Goal: Answer question/provide support: Answer question/provide support

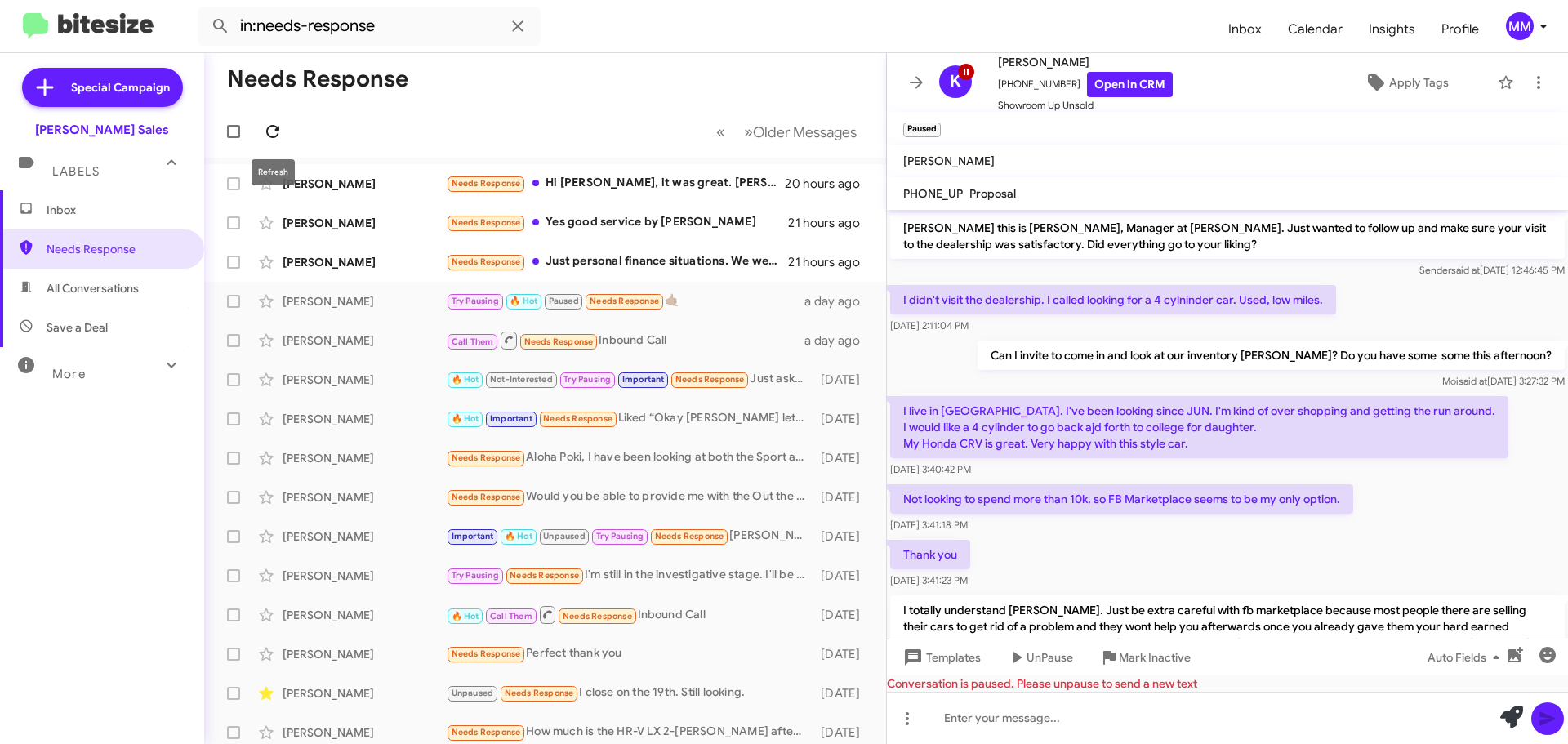
click at [275, 128] on icon at bounding box center [272, 131] width 20 height 20
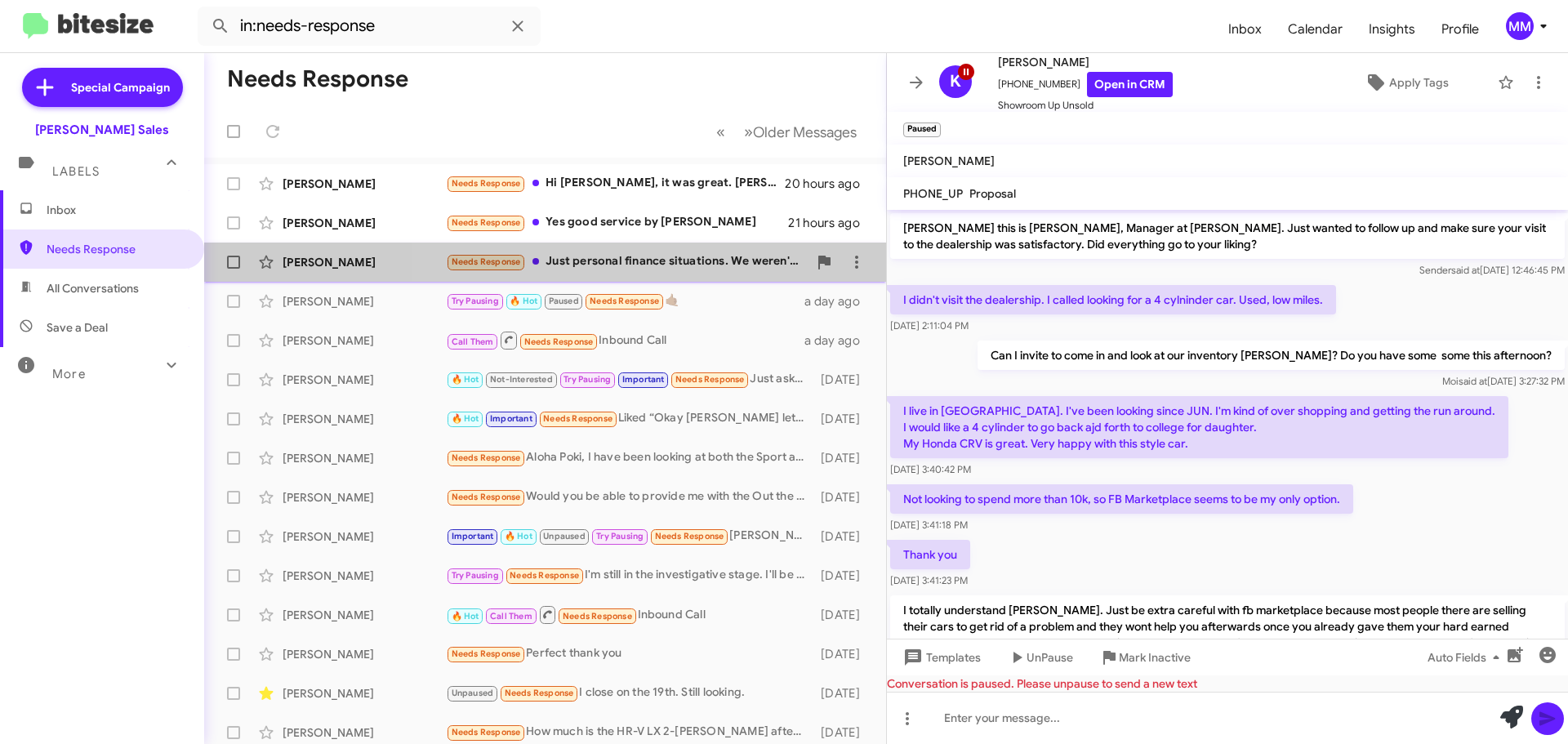
click at [656, 258] on div "Needs Response Just personal finance situations. We weren't ready to commit to …" at bounding box center [627, 261] width 362 height 19
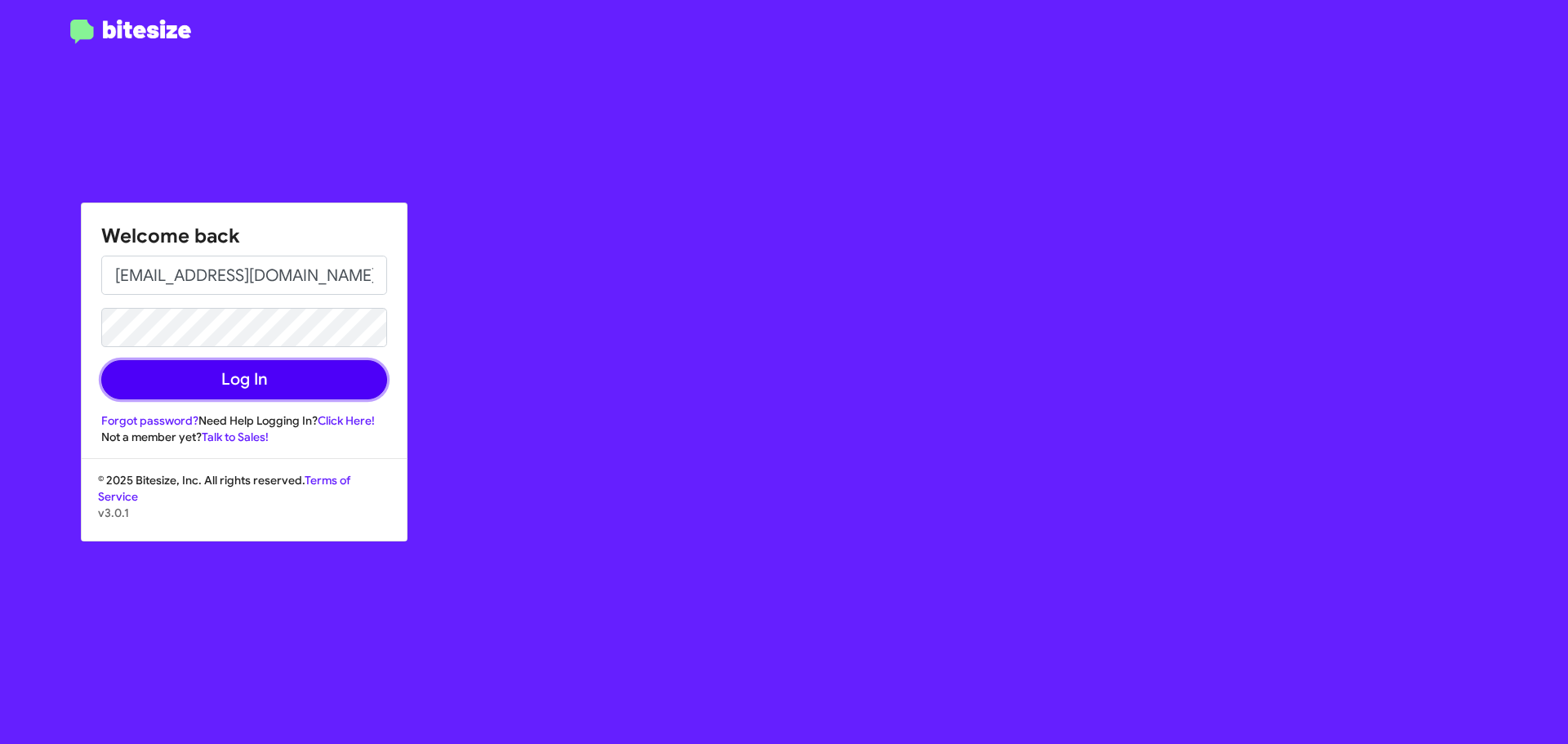
click at [254, 392] on button "Log In" at bounding box center [243, 380] width 286 height 39
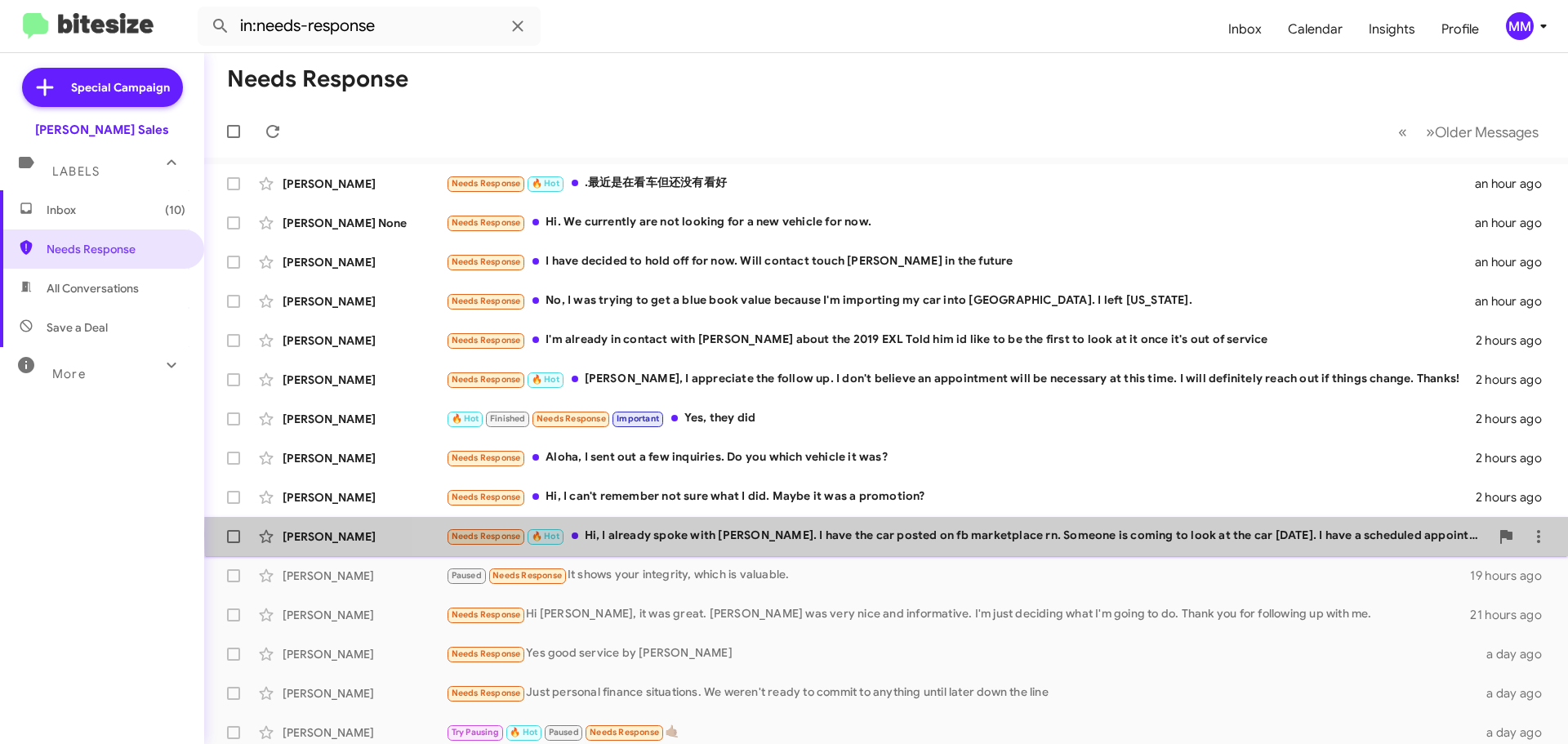
click at [1136, 535] on div "Needs Response 🔥 Hot Hi, I already spoke with [PERSON_NAME]. I have the car pos…" at bounding box center [968, 536] width 1043 height 19
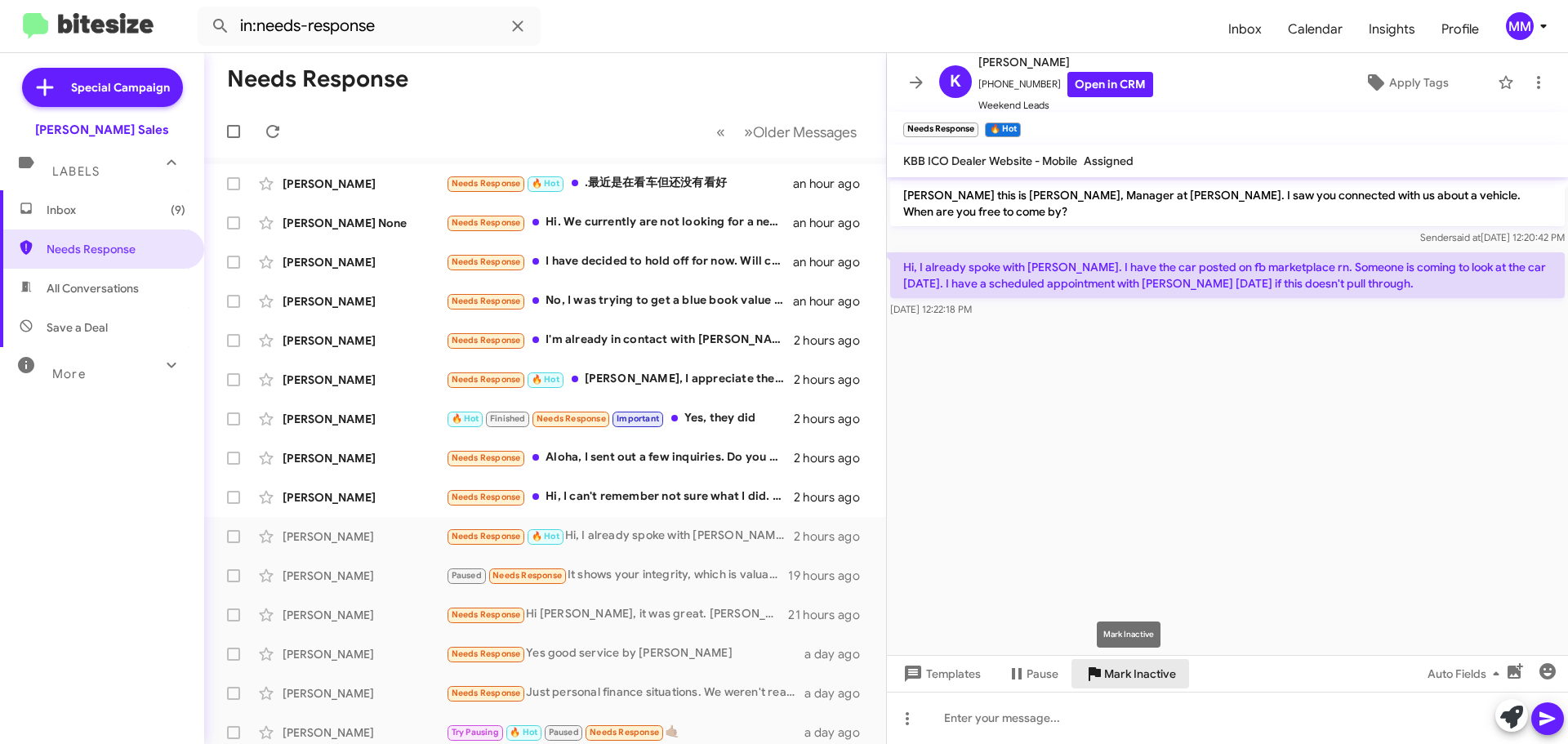
click at [1126, 674] on span "Mark Inactive" at bounding box center [1140, 674] width 72 height 30
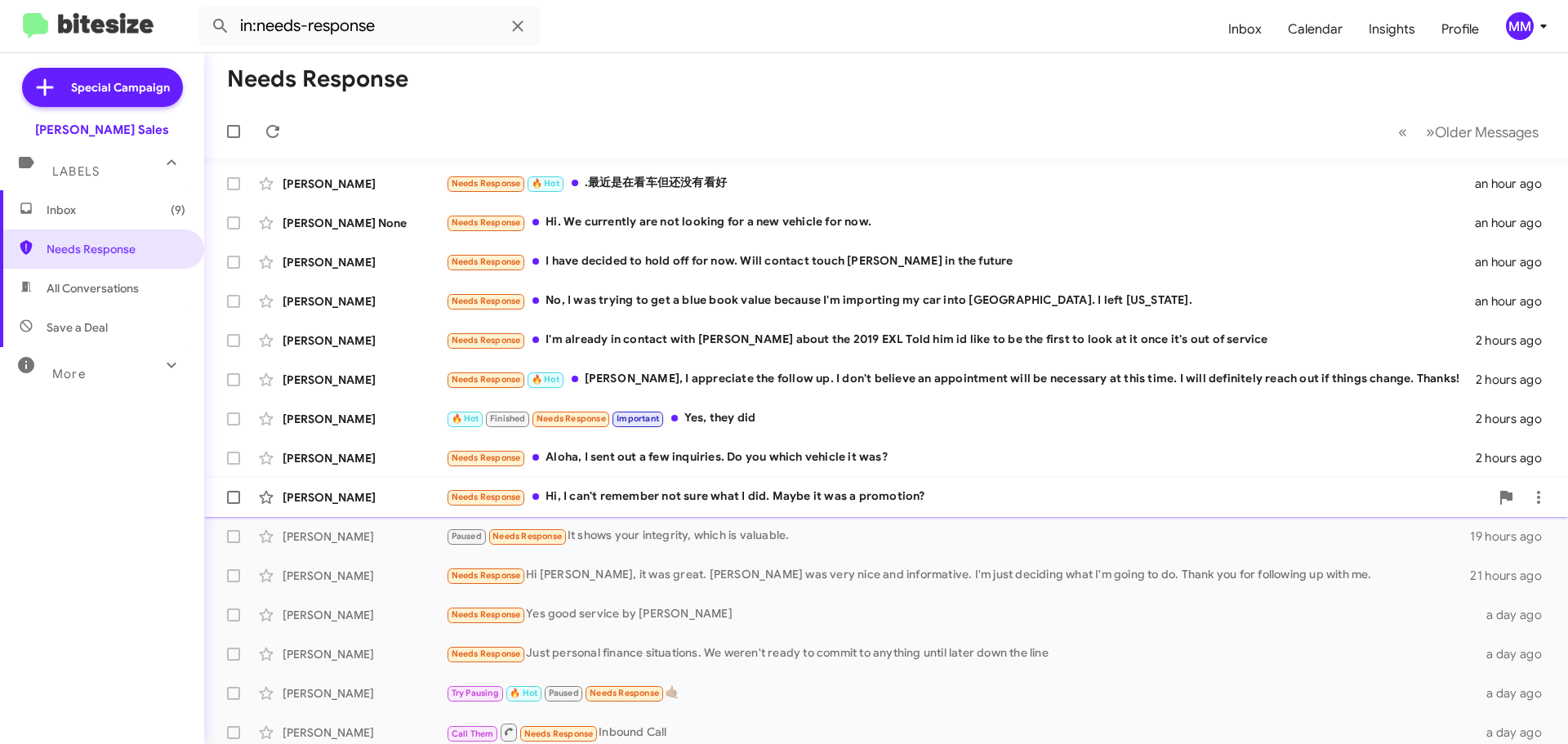
click at [654, 495] on div "Needs Response Hi, I can't remember not sure what I did. Maybe it was a promoti…" at bounding box center [968, 497] width 1043 height 19
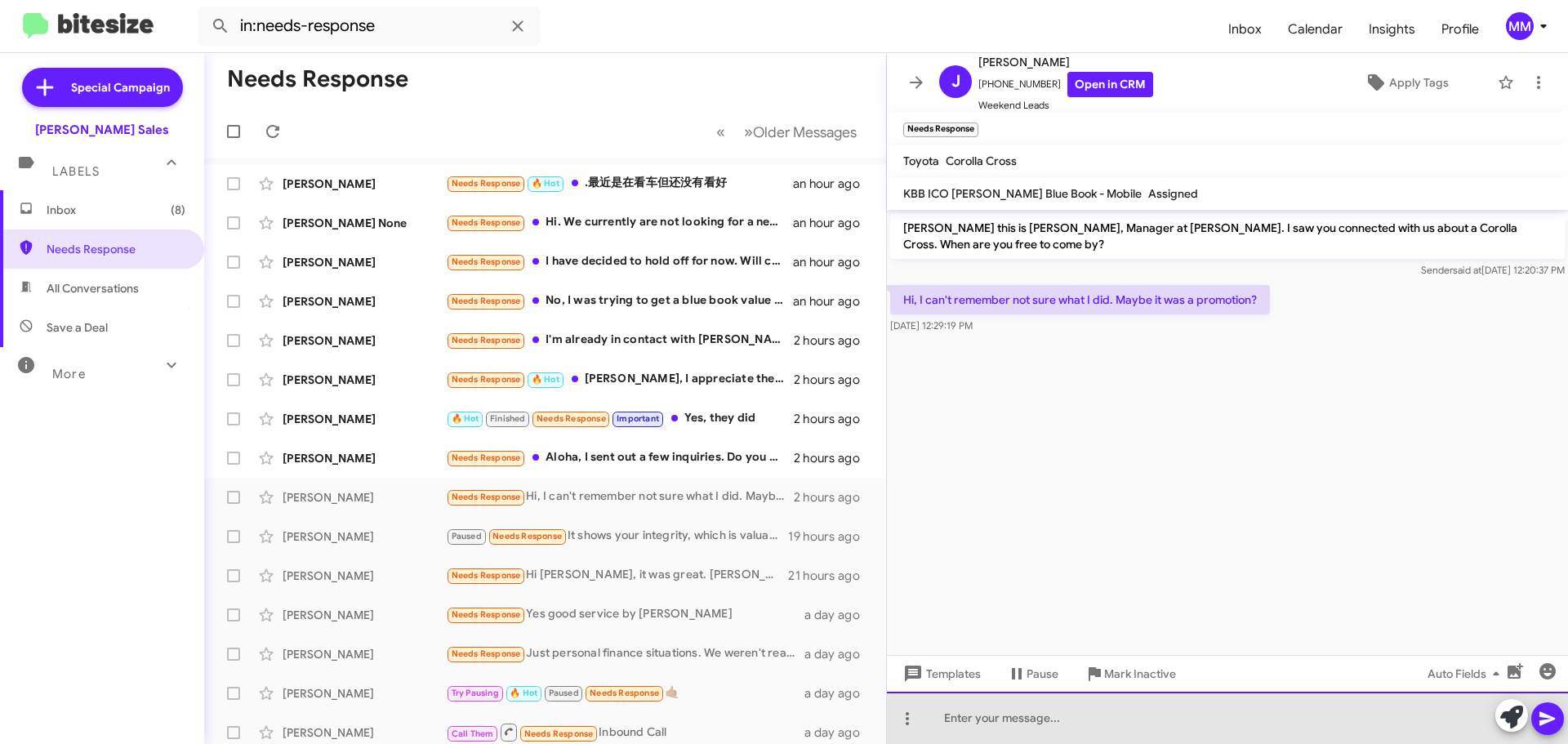
click at [985, 724] on div at bounding box center [1227, 718] width 681 height 53
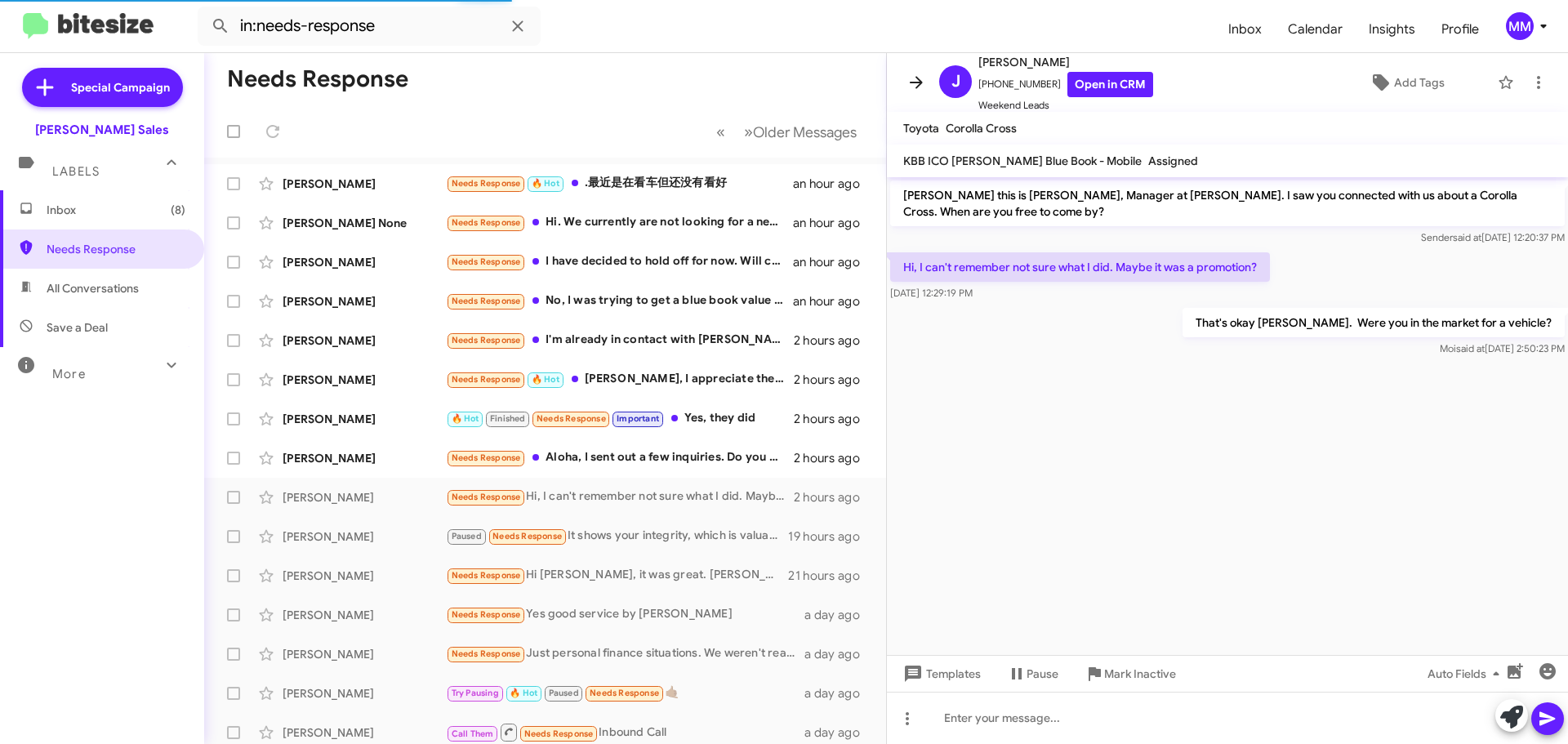
click at [917, 86] on icon at bounding box center [916, 82] width 20 height 20
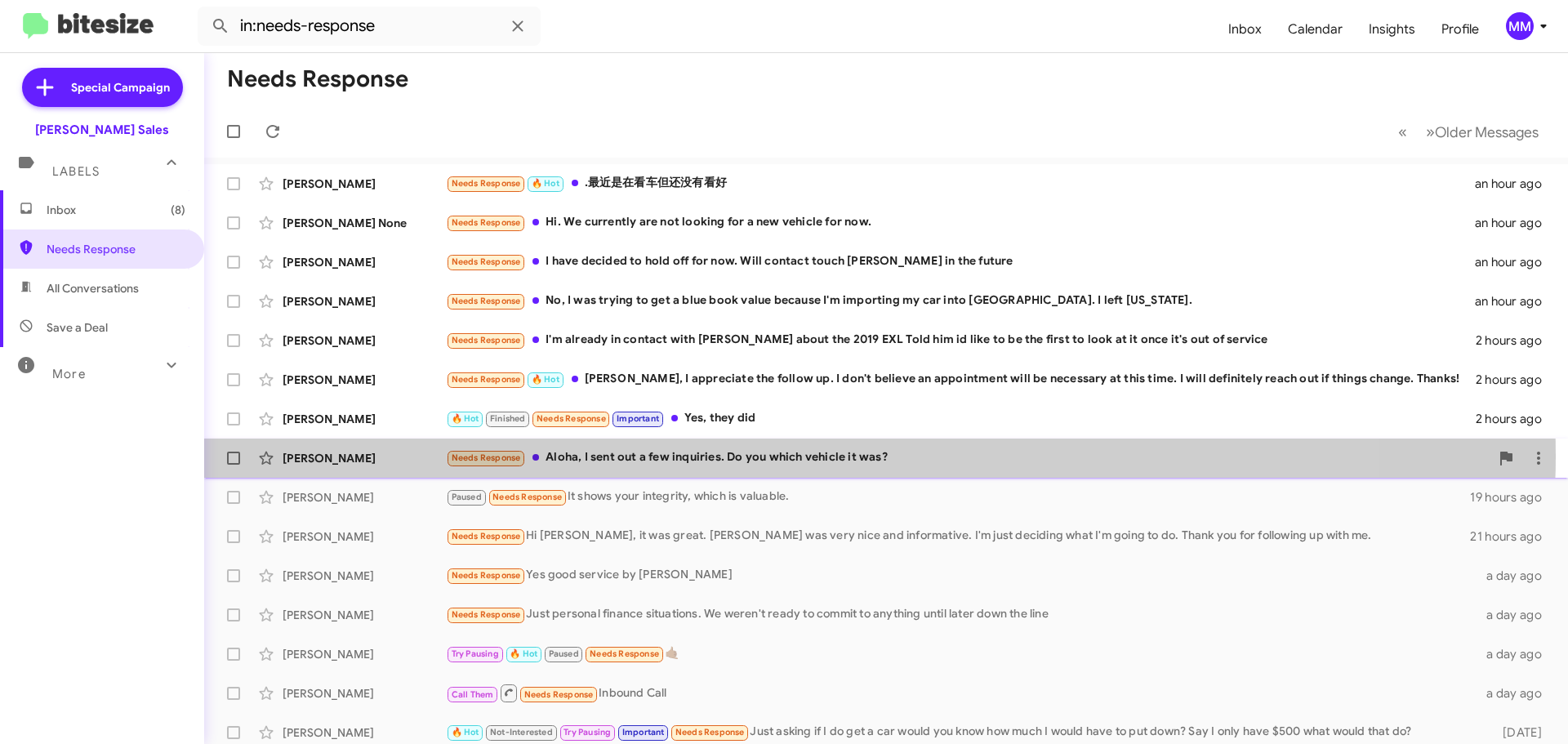
click at [740, 456] on div "Needs Response Aloha, I sent out a few inquiries. Do you which vehicle it was?" at bounding box center [968, 458] width 1043 height 19
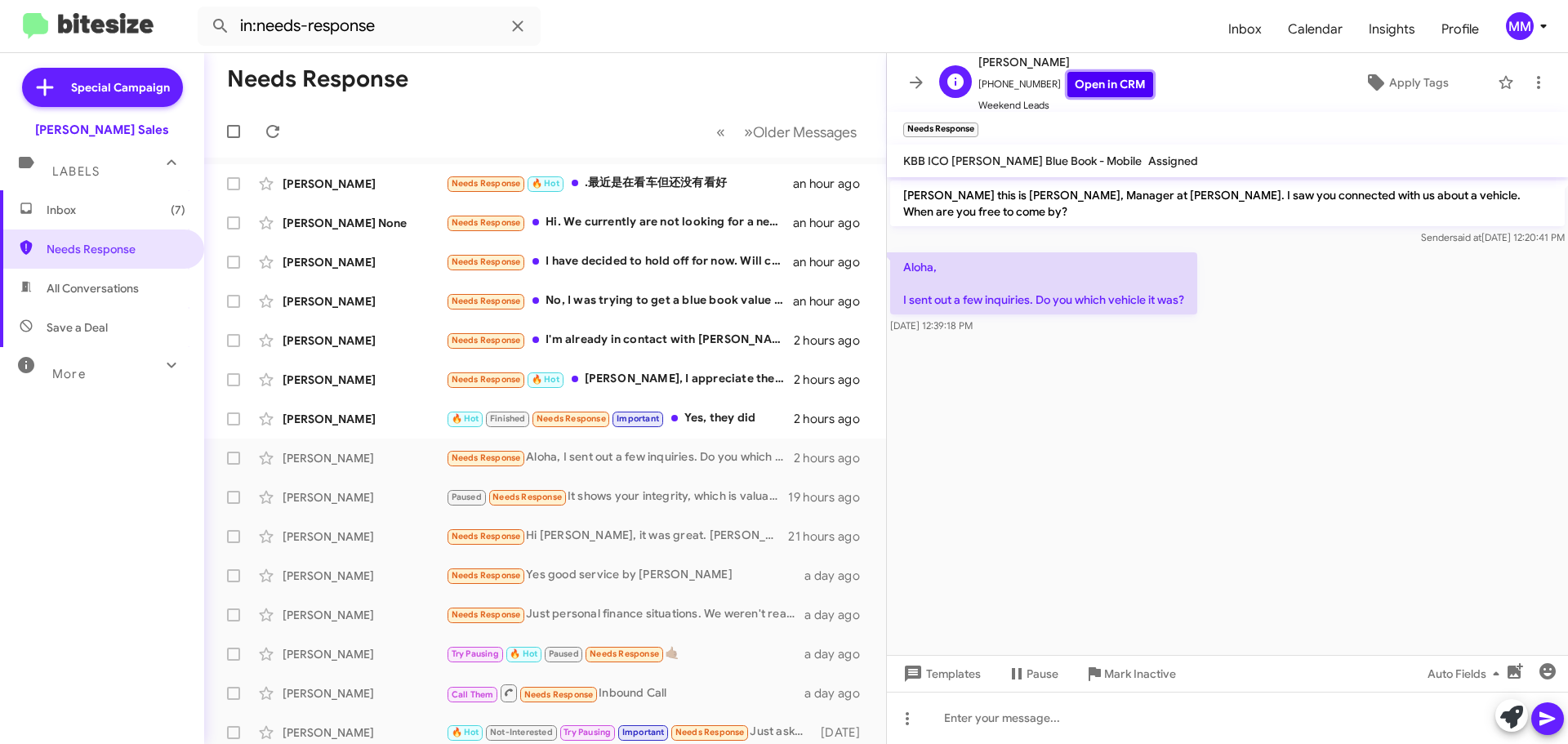
click at [1100, 87] on link "Open in CRM" at bounding box center [1109, 85] width 86 height 25
